Goal: Information Seeking & Learning: Learn about a topic

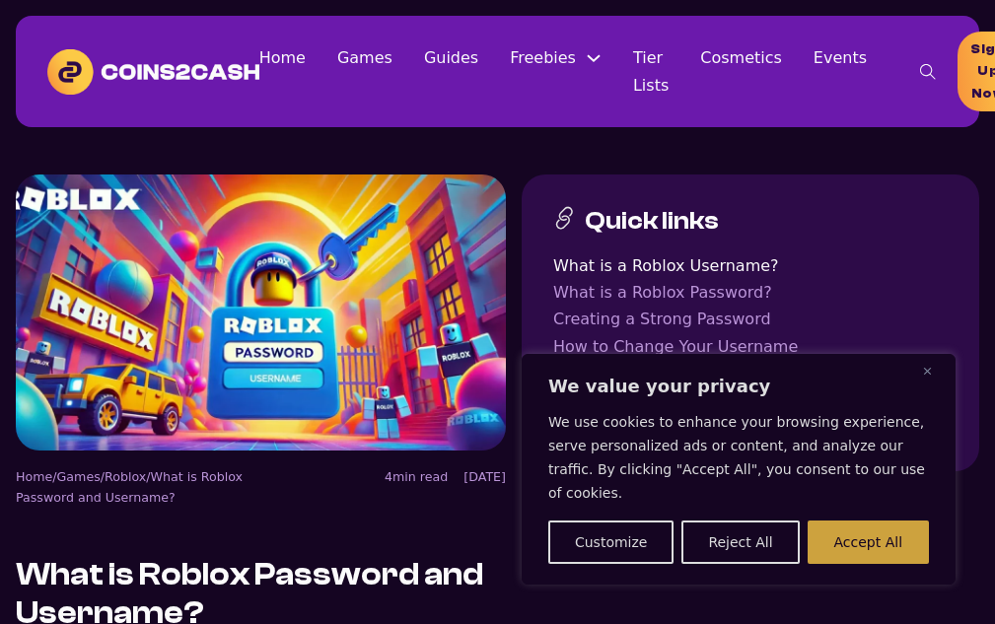
click at [877, 530] on button "Accept All" at bounding box center [868, 542] width 121 height 43
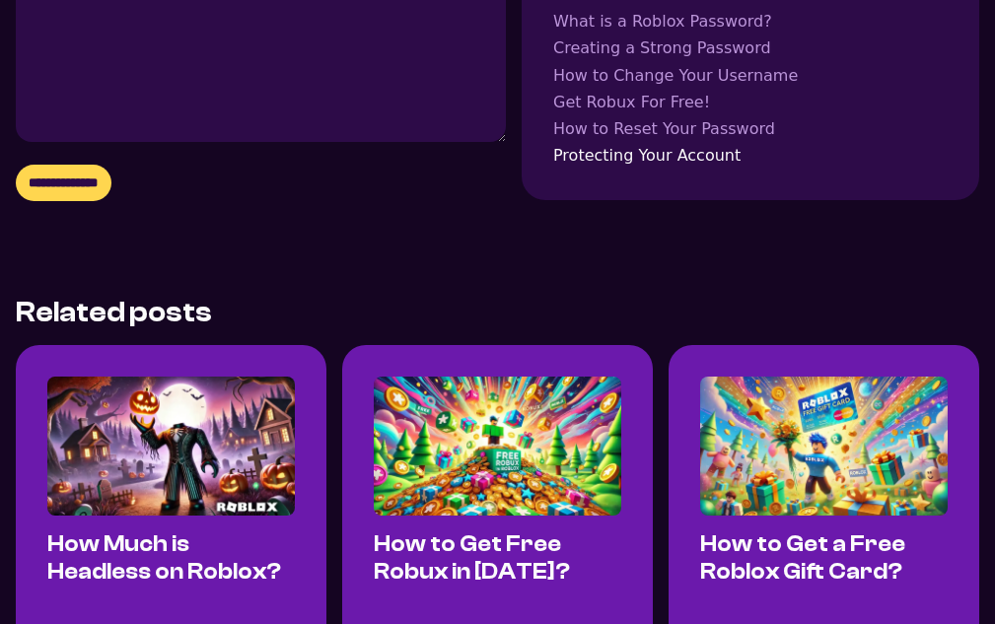
scroll to position [5167, 0]
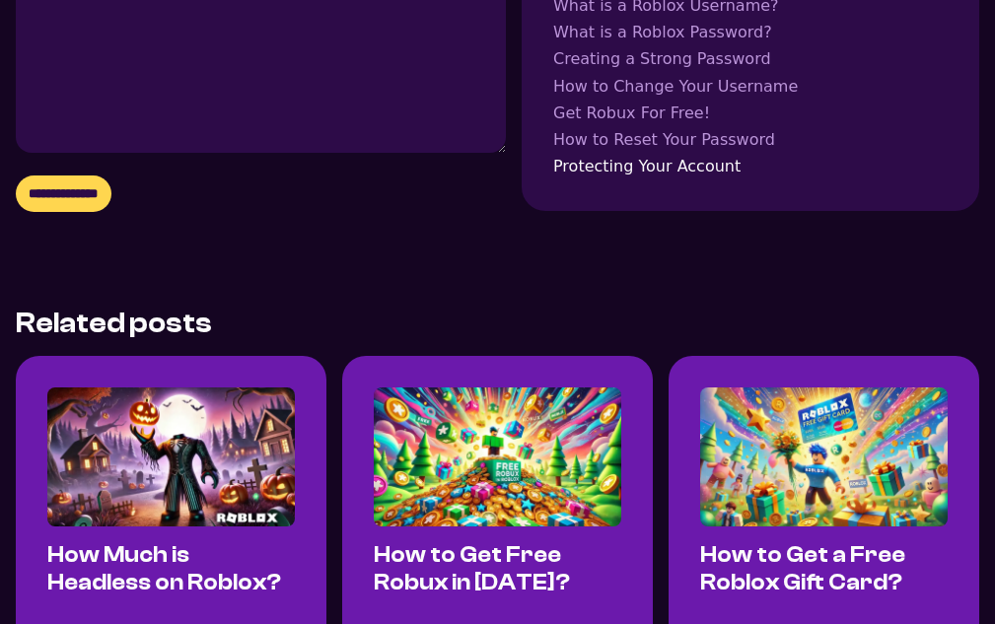
click at [552, 388] on img at bounding box center [498, 457] width 248 height 139
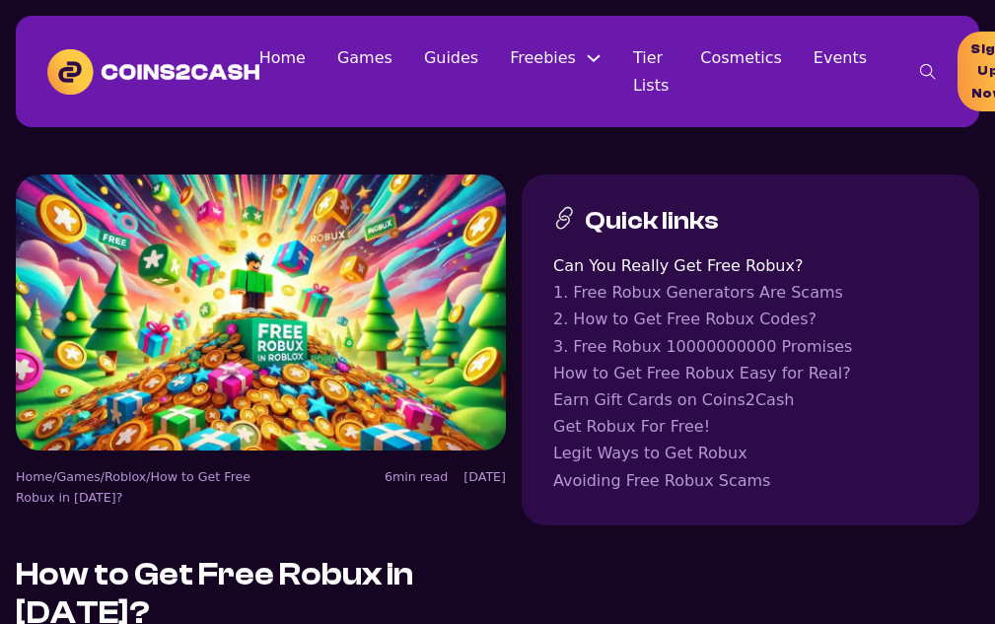
click at [745, 373] on link "How to Get Free Robux Easy for Real?" at bounding box center [750, 373] width 395 height 27
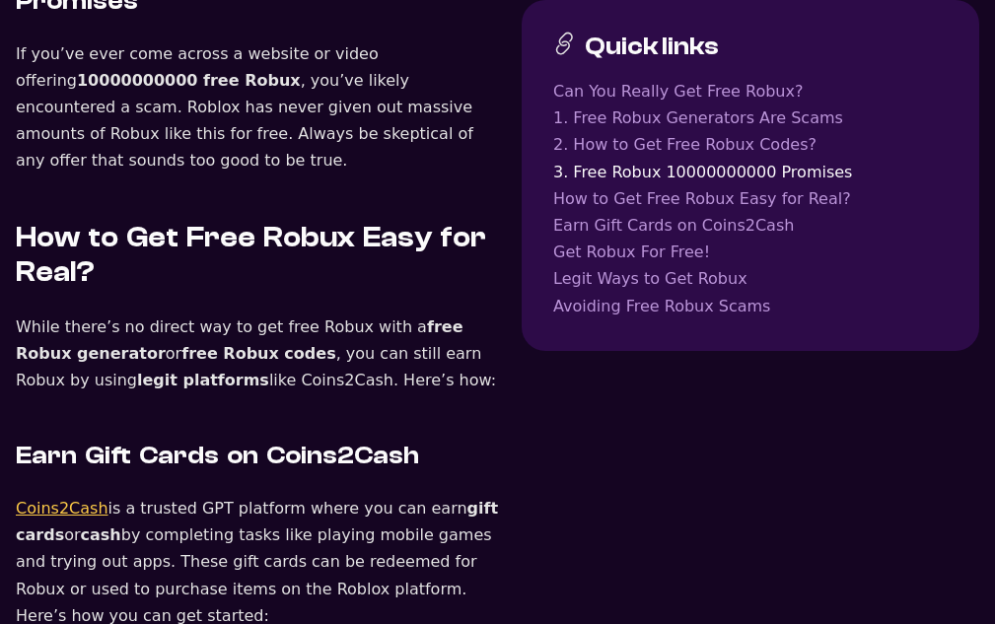
scroll to position [2176, 0]
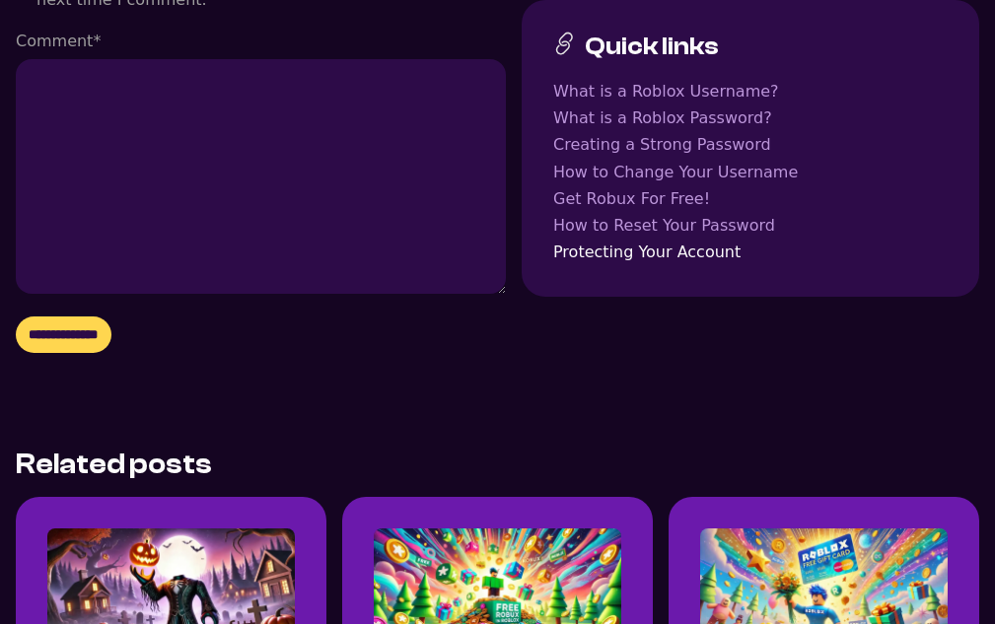
scroll to position [5167, 0]
